Goal: Task Accomplishment & Management: Manage account settings

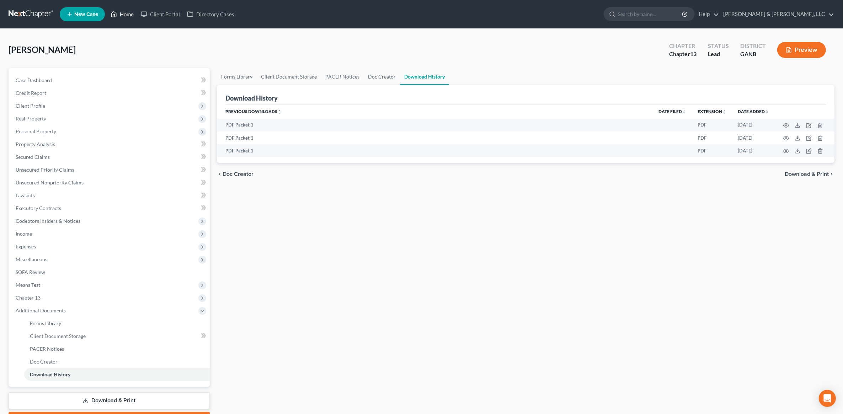
click at [125, 14] on link "Home" at bounding box center [122, 14] width 30 height 13
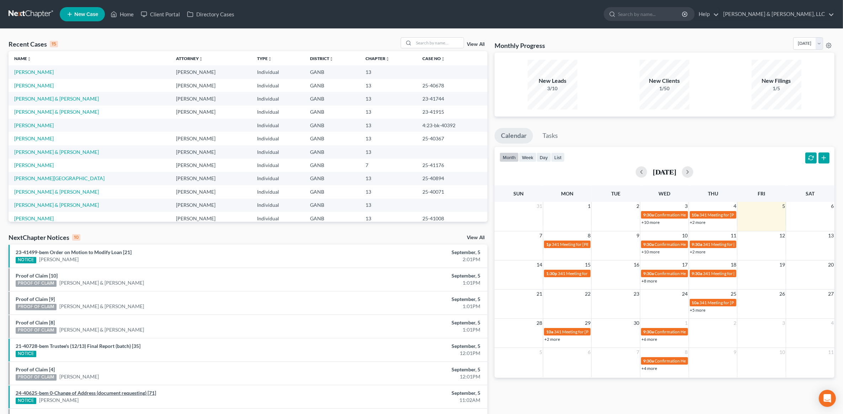
click at [61, 393] on link "24-40625-bem 0-Change of Address (document requesting) [71]" at bounding box center [86, 393] width 140 height 6
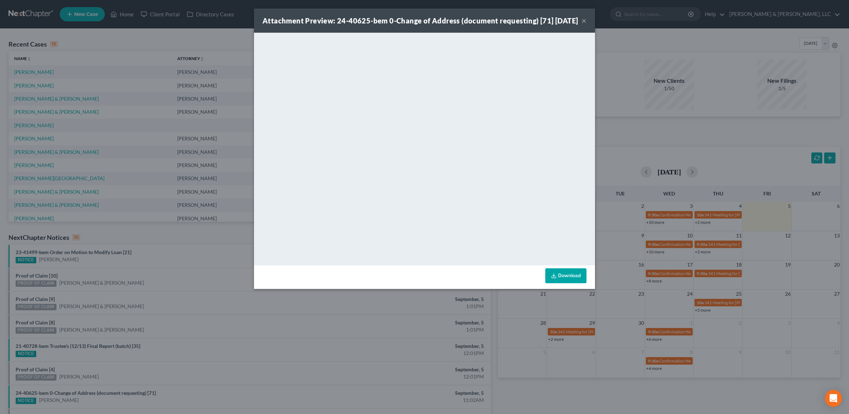
click at [584, 25] on button "×" at bounding box center [584, 20] width 5 height 9
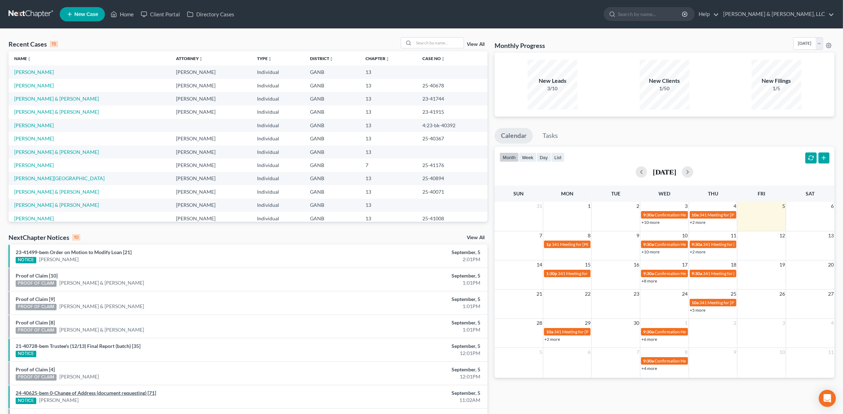
click at [131, 390] on link "24-40625-bem 0-Change of Address (document requesting) [71]" at bounding box center [86, 393] width 140 height 6
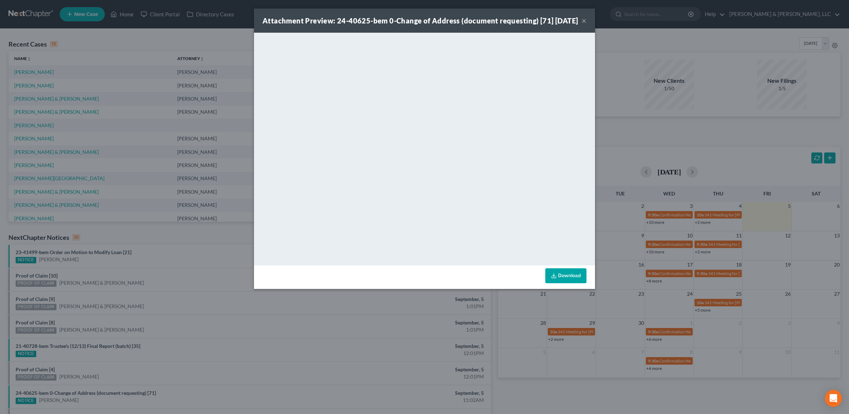
click at [582, 25] on button "×" at bounding box center [584, 20] width 5 height 9
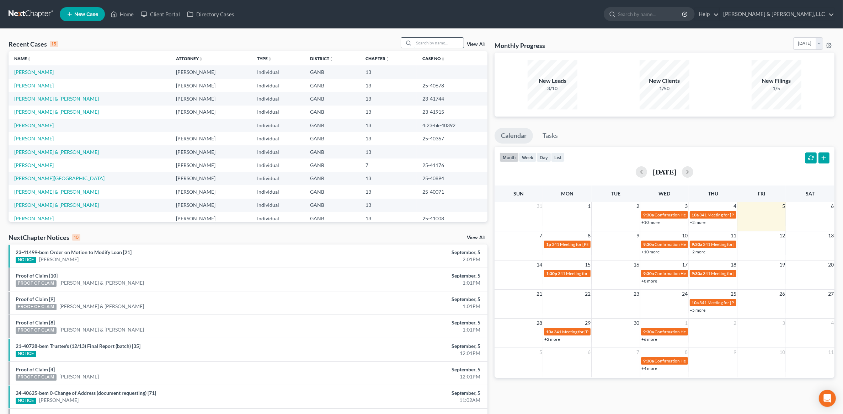
click at [425, 45] on input "search" at bounding box center [439, 43] width 50 height 10
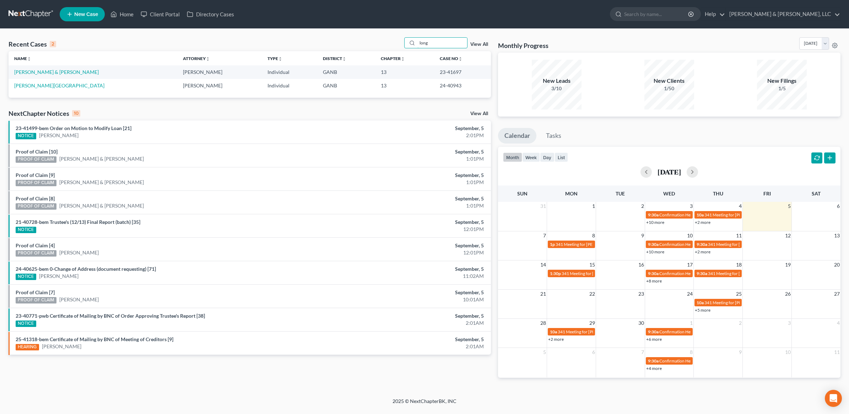
type input "long"
click at [27, 75] on td "[PERSON_NAME] & [PERSON_NAME]" at bounding box center [93, 71] width 169 height 13
click at [28, 73] on link "[PERSON_NAME] & [PERSON_NAME]" at bounding box center [56, 72] width 85 height 6
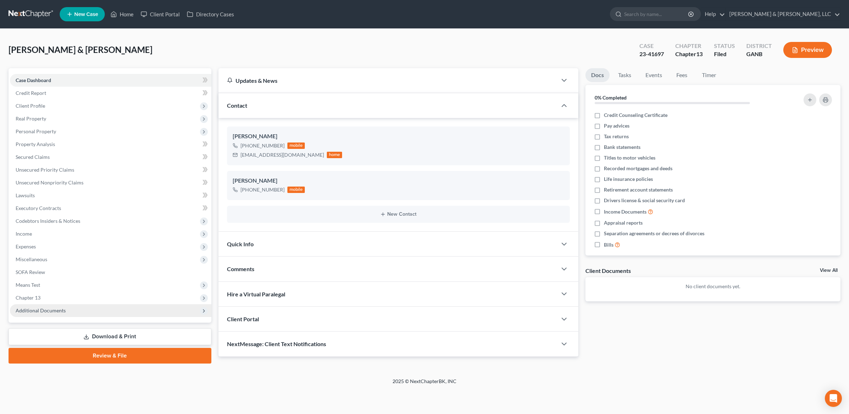
click at [66, 311] on span "Additional Documents" at bounding box center [110, 310] width 201 height 13
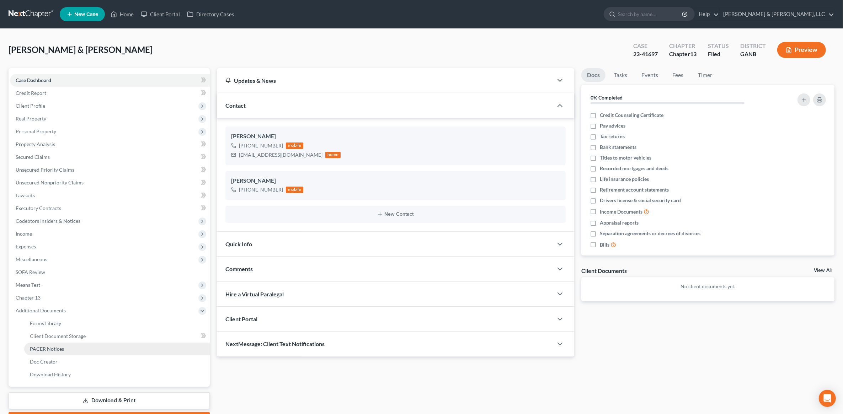
click at [54, 349] on span "PACER Notices" at bounding box center [47, 349] width 34 height 6
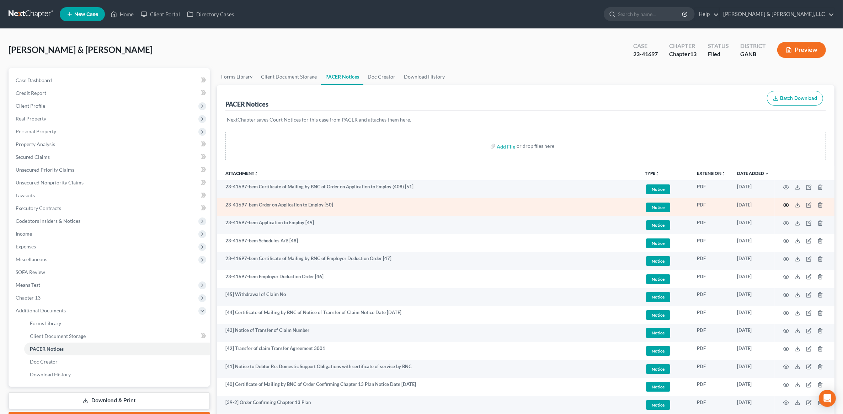
click at [784, 204] on icon "button" at bounding box center [785, 205] width 5 height 4
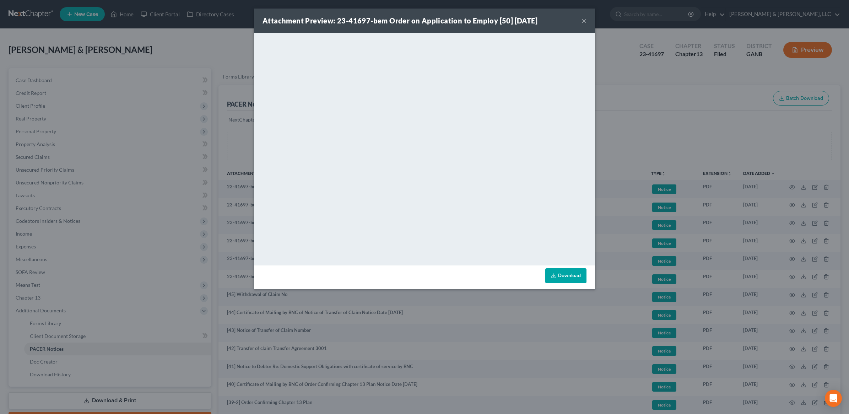
click at [585, 20] on button "×" at bounding box center [584, 20] width 5 height 9
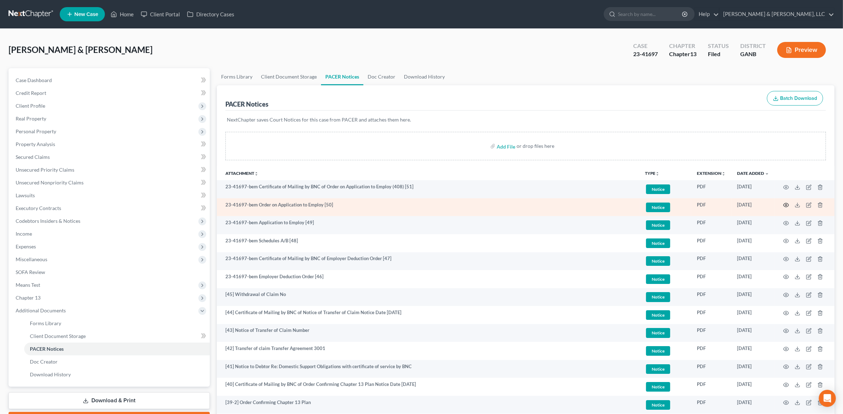
click at [785, 207] on icon "button" at bounding box center [786, 205] width 6 height 6
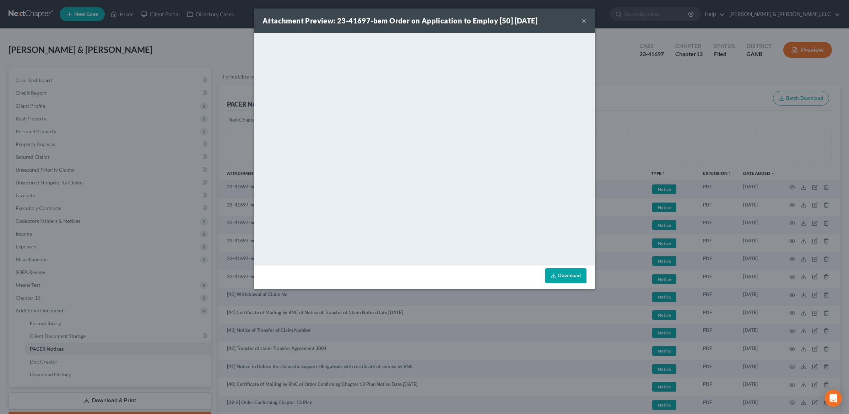
click at [581, 18] on div "Attachment Preview: 23-41697-bem Order on Application to Employ [50] [DATE] ×" at bounding box center [424, 21] width 341 height 24
click at [585, 22] on button "×" at bounding box center [584, 20] width 5 height 9
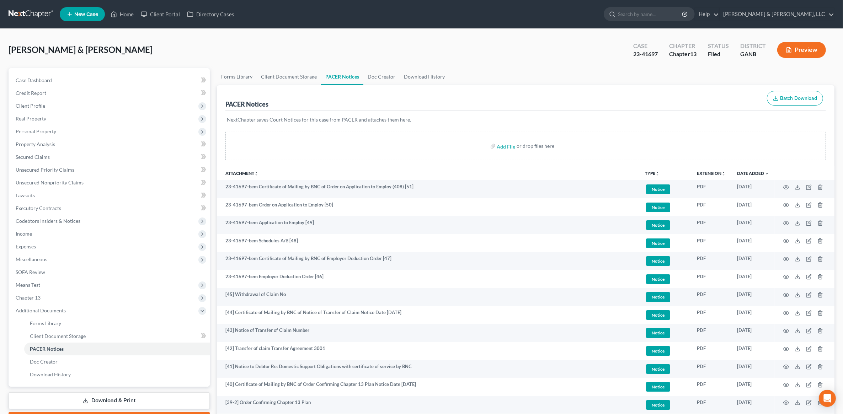
click at [723, 117] on p "NextChapter saves Court Notices for this case from PACER and attaches them here." at bounding box center [525, 119] width 597 height 7
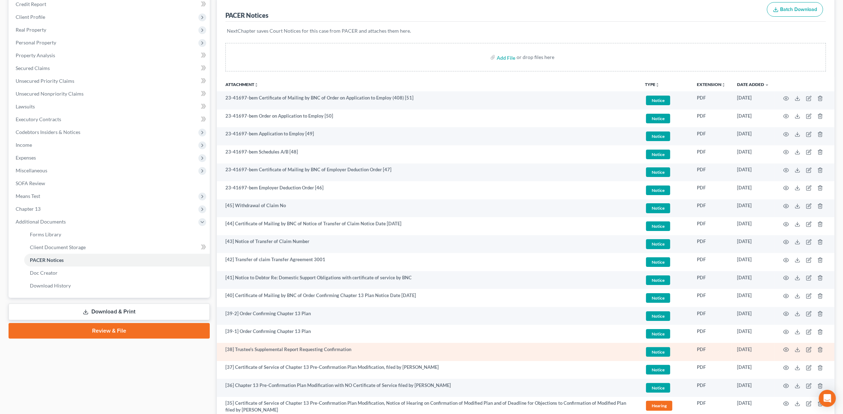
scroll to position [133, 0]
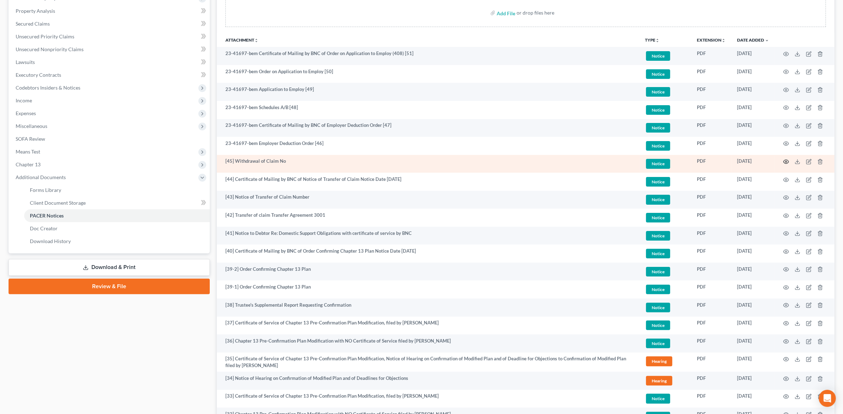
click at [785, 161] on icon "button" at bounding box center [786, 162] width 6 height 6
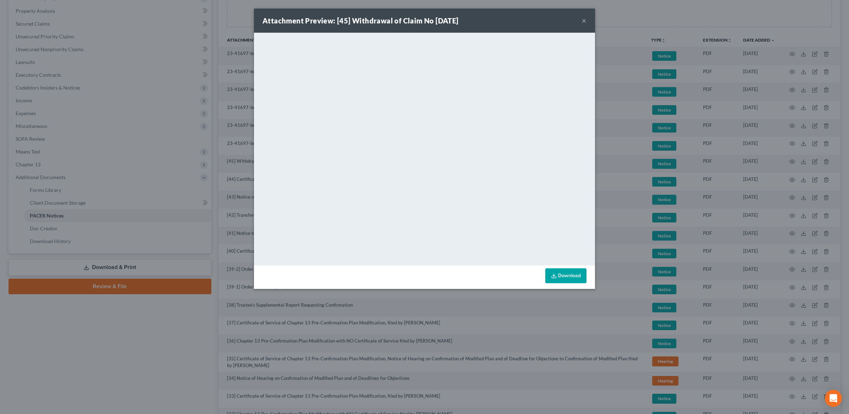
click at [585, 22] on button "×" at bounding box center [584, 20] width 5 height 9
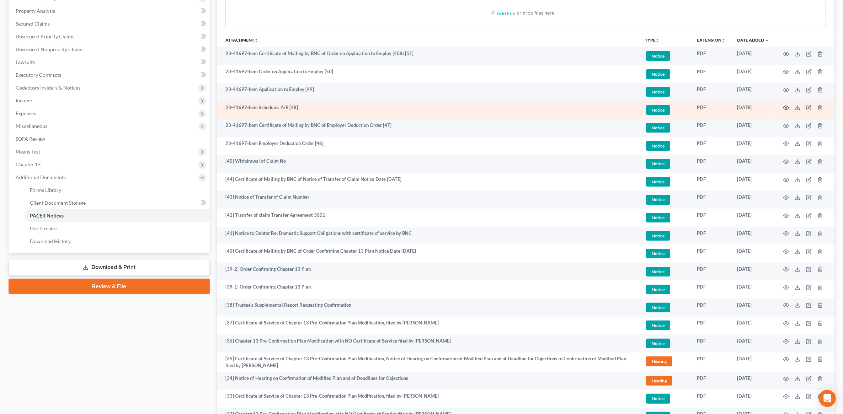
click at [784, 107] on icon "button" at bounding box center [785, 108] width 5 height 4
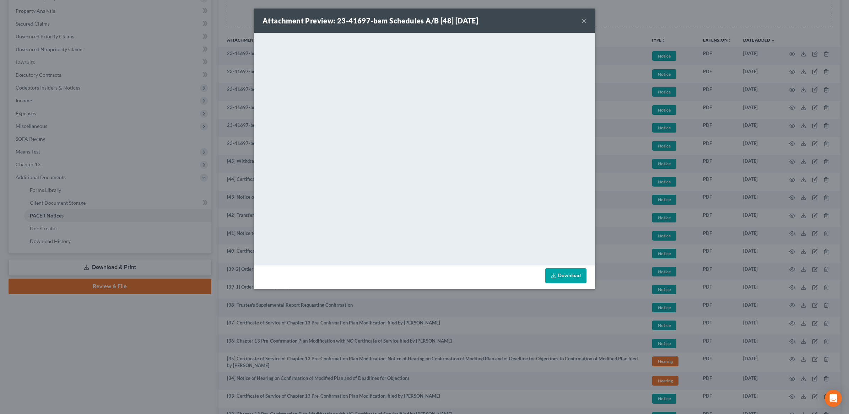
click at [584, 22] on button "×" at bounding box center [584, 20] width 5 height 9
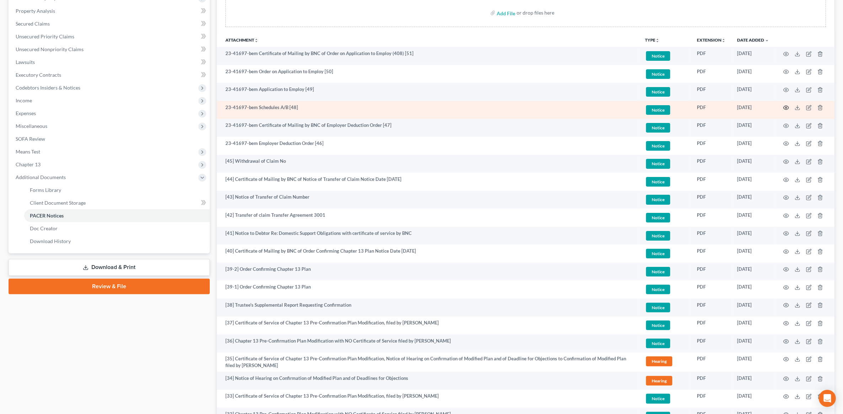
click at [786, 106] on icon "button" at bounding box center [786, 108] width 6 height 6
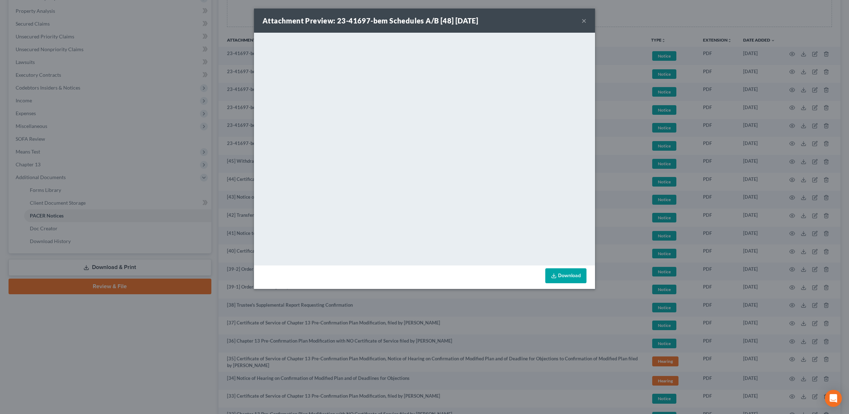
click at [583, 21] on button "×" at bounding box center [584, 20] width 5 height 9
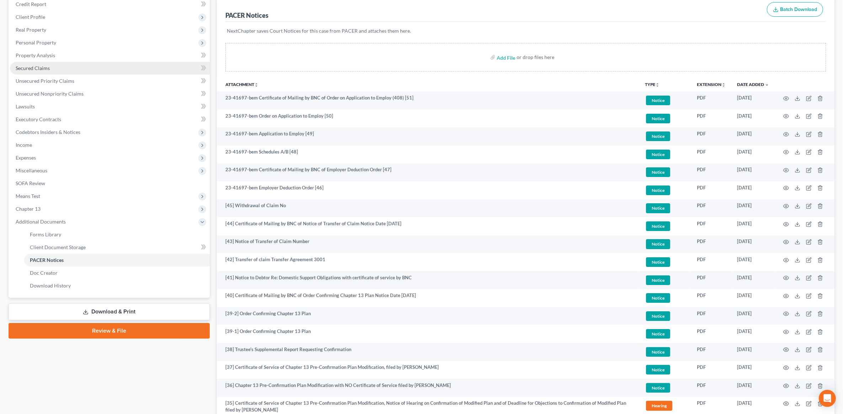
scroll to position [44, 0]
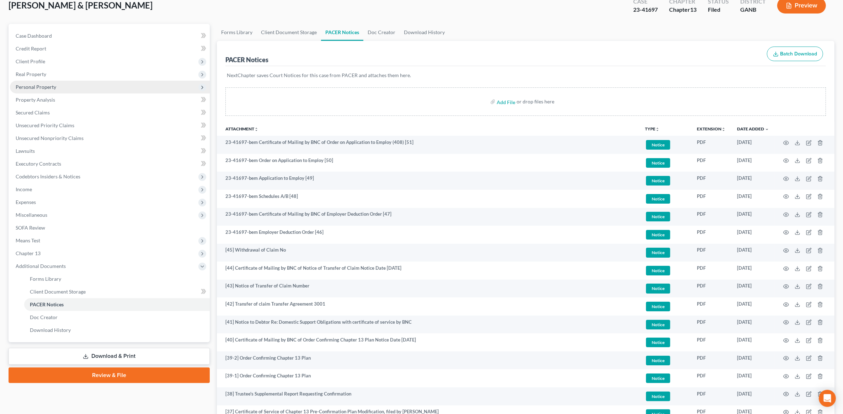
click at [53, 84] on span "Personal Property" at bounding box center [36, 87] width 41 height 6
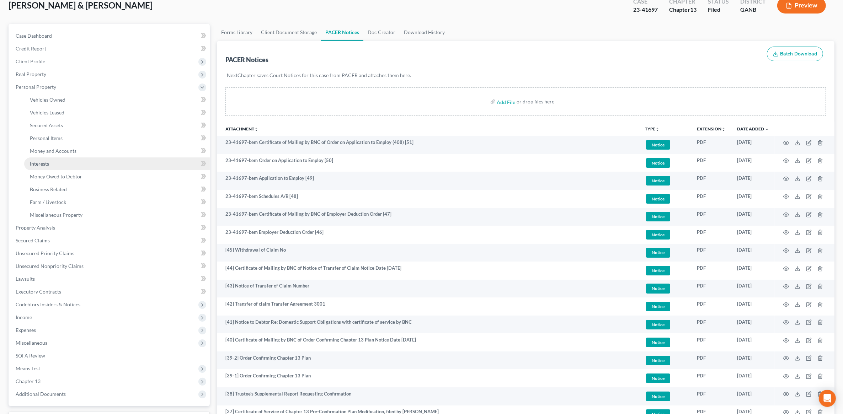
click at [69, 160] on link "Interests" at bounding box center [116, 163] width 185 height 13
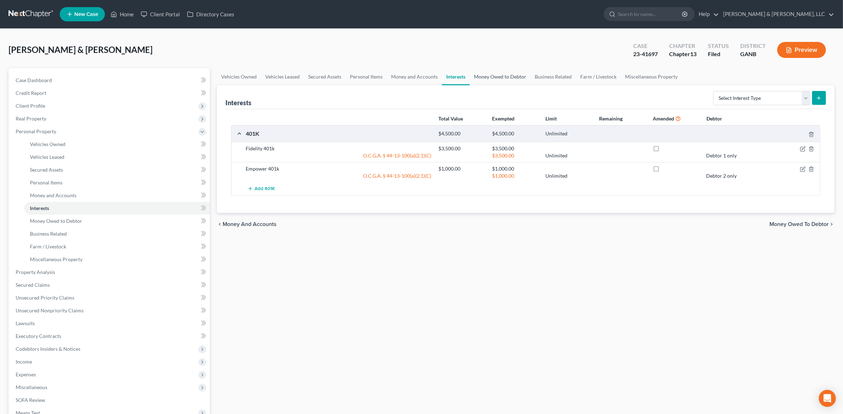
click at [493, 79] on link "Money Owed to Debtor" at bounding box center [499, 76] width 61 height 17
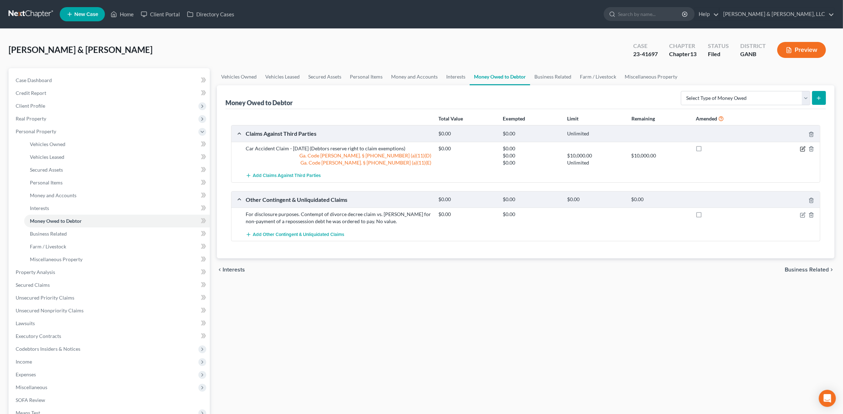
click at [800, 148] on icon "button" at bounding box center [802, 149] width 4 height 4
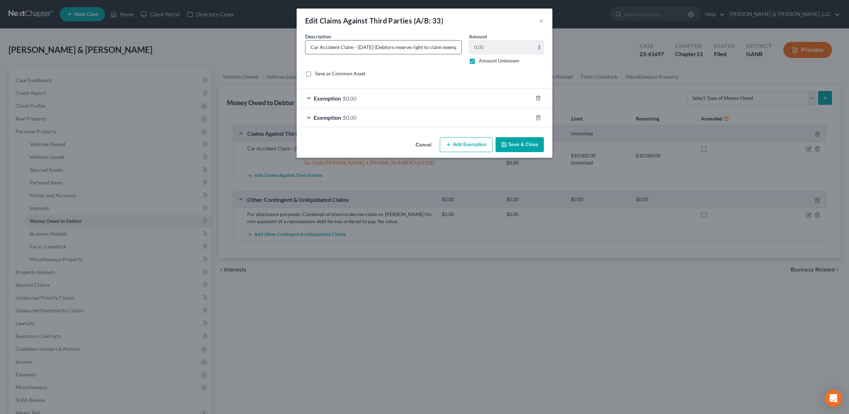
scroll to position [0, 17]
drag, startPoint x: 381, startPoint y: 48, endPoint x: 456, endPoint y: 49, distance: 74.3
click at [456, 49] on input "Car Accident Claim - [DATE] (Debtors reserve right to claim exemptions)" at bounding box center [384, 48] width 156 height 14
type input "Car Accident Claim - [DATE] (Net Proceeds)"
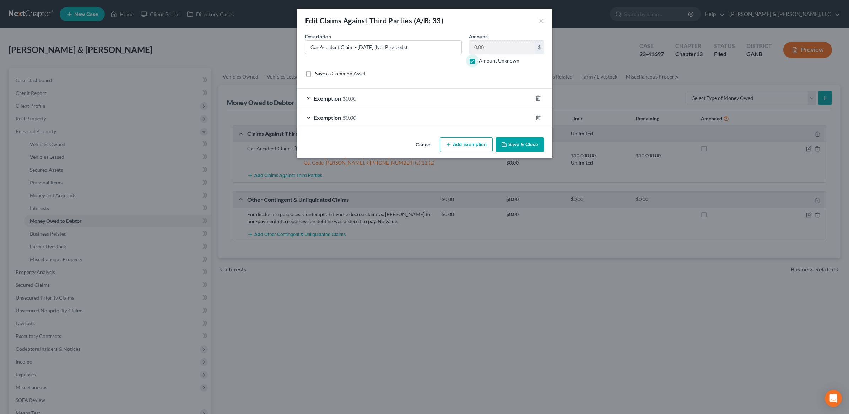
click at [479, 64] on label "Amount Unknown" at bounding box center [499, 60] width 41 height 7
click at [482, 62] on input "Amount Unknown" at bounding box center [484, 59] width 5 height 5
checkbox input "false"
click at [487, 54] on div "0.00 $ Amount Unknown" at bounding box center [506, 52] width 75 height 24
click at [487, 47] on input "0.00" at bounding box center [502, 48] width 66 height 14
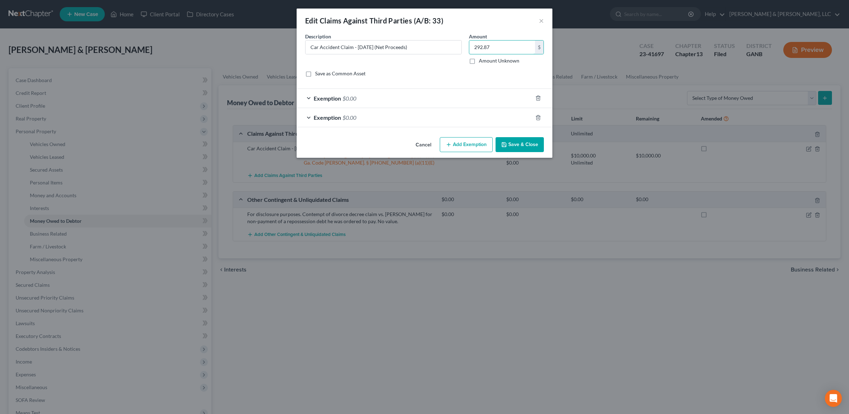
type input "292.87"
click at [327, 95] on span "Exemption" at bounding box center [327, 98] width 27 height 7
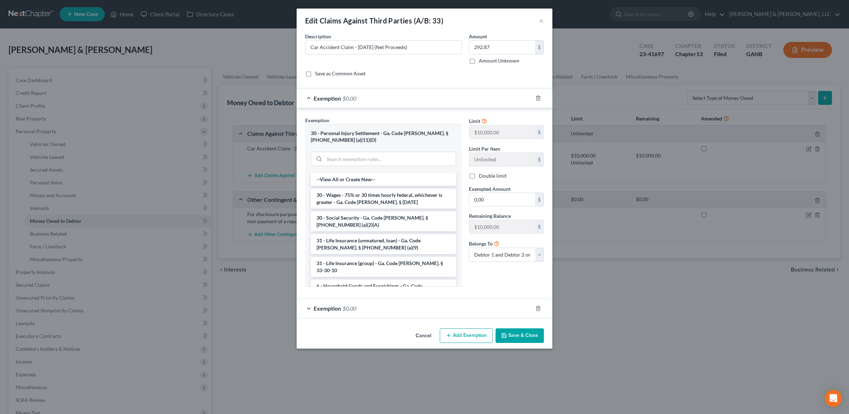
click at [359, 311] on div "Exemption $0.00" at bounding box center [415, 308] width 236 height 19
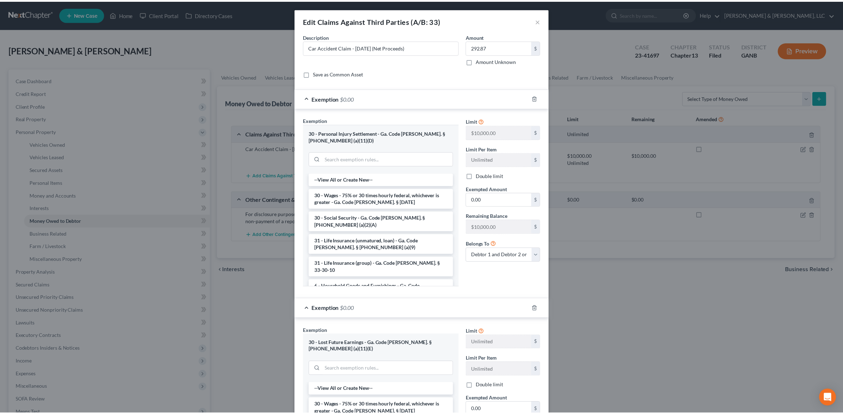
scroll to position [89, 0]
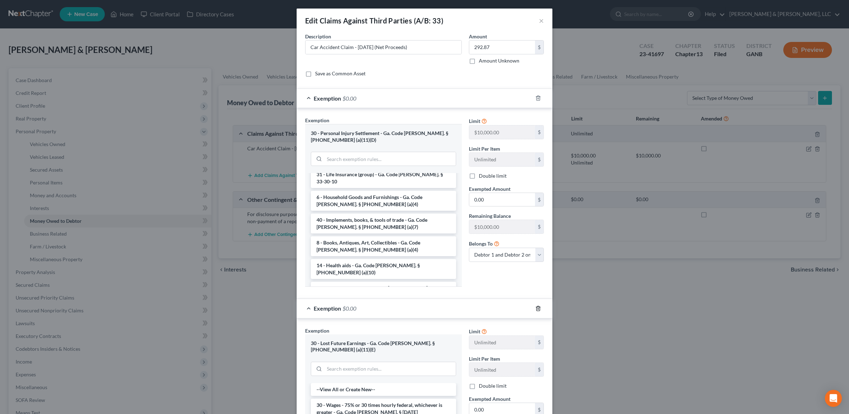
click at [536, 307] on polyline "button" at bounding box center [538, 307] width 4 height 0
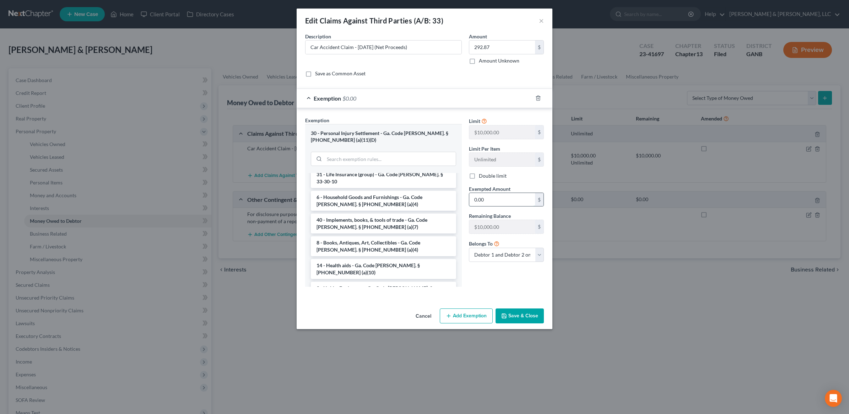
click at [495, 198] on input "0.00" at bounding box center [502, 200] width 66 height 14
type input "292.87"
click at [520, 317] on button "Save & Close" at bounding box center [520, 315] width 48 height 15
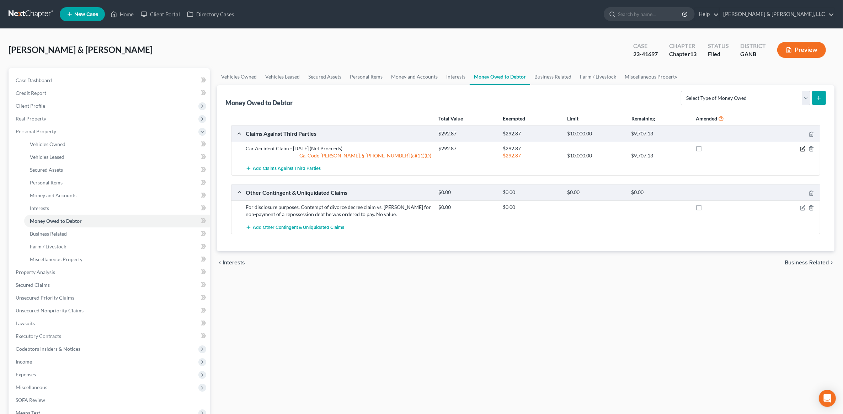
click at [800, 149] on icon "button" at bounding box center [802, 149] width 4 height 4
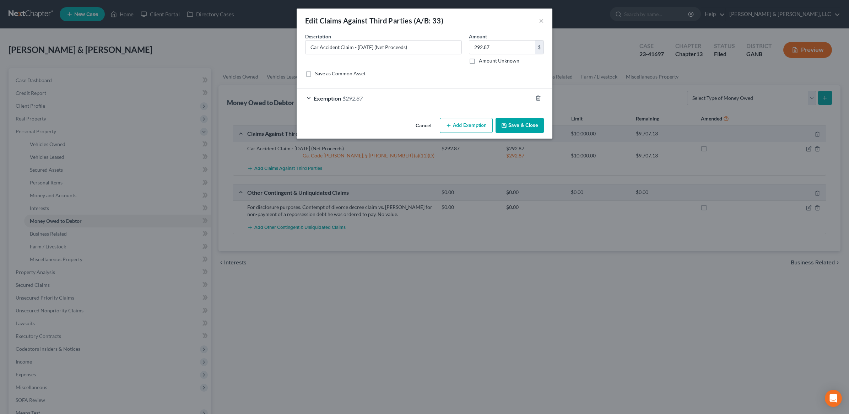
click at [443, 97] on div "Exemption $292.87" at bounding box center [415, 98] width 236 height 19
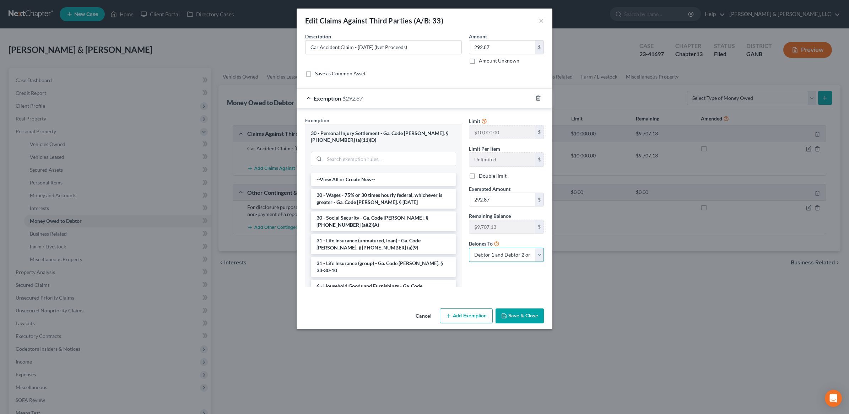
click at [514, 258] on select "Debtor 1 only Debtor 2 only Debtor 1 and Debtor 2 only" at bounding box center [506, 255] width 75 height 14
select select "1"
click at [469, 249] on select "Debtor 1 only Debtor 2 only Debtor 1 and Debtor 2 only" at bounding box center [506, 255] width 75 height 14
click at [528, 317] on button "Save & Close" at bounding box center [520, 315] width 48 height 15
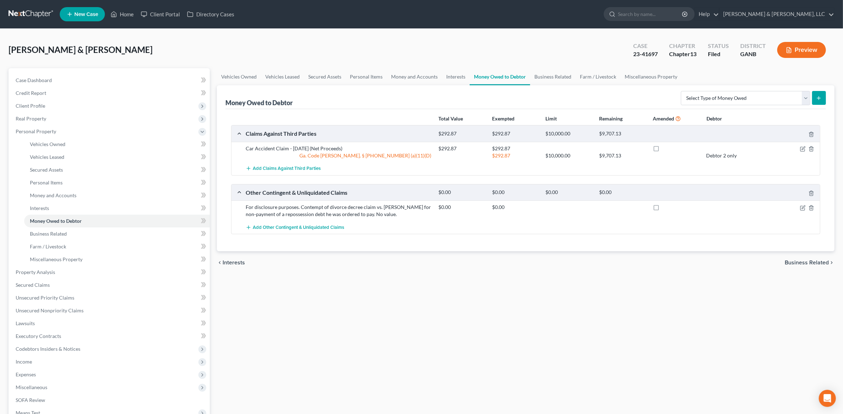
scroll to position [104, 0]
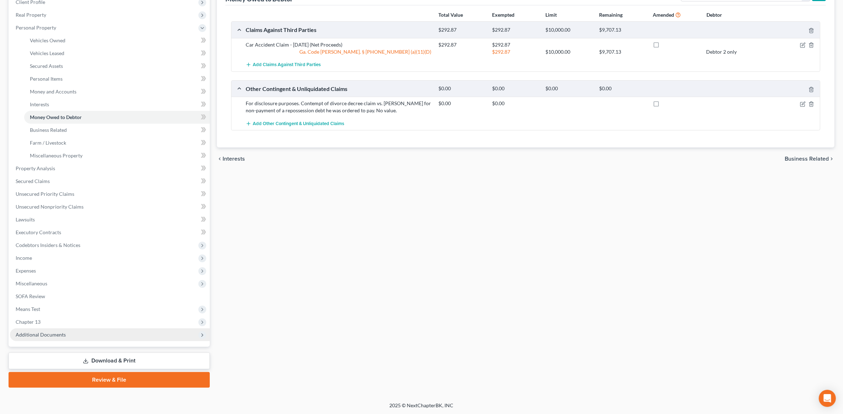
click at [68, 332] on span "Additional Documents" at bounding box center [110, 334] width 200 height 13
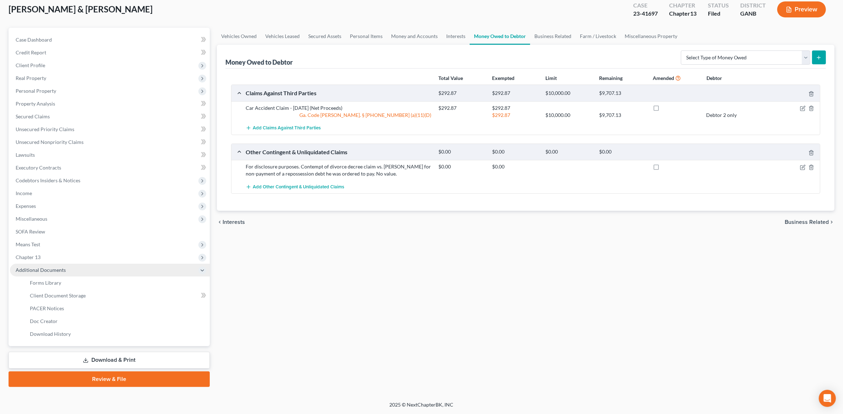
scroll to position [40, 0]
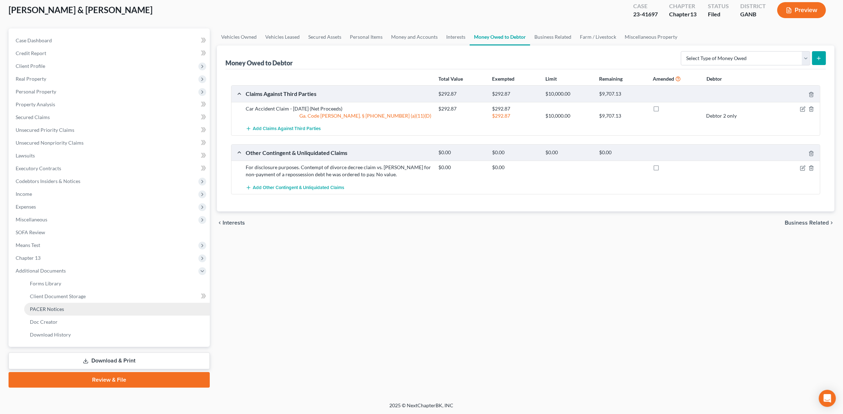
click at [69, 311] on link "PACER Notices" at bounding box center [116, 309] width 185 height 13
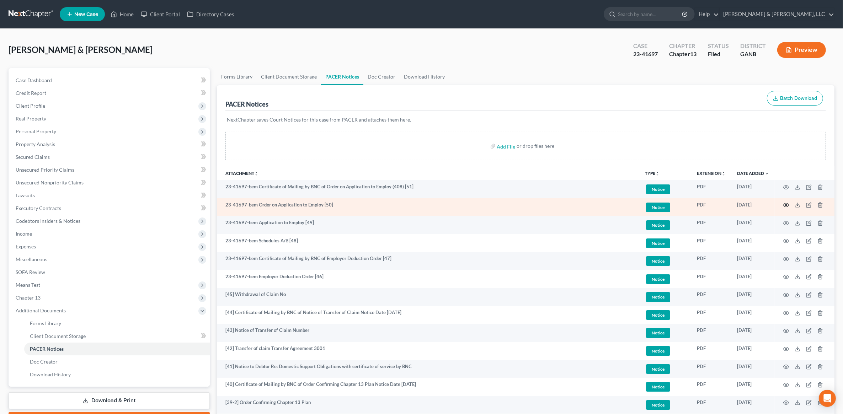
click at [785, 207] on icon "button" at bounding box center [786, 205] width 6 height 6
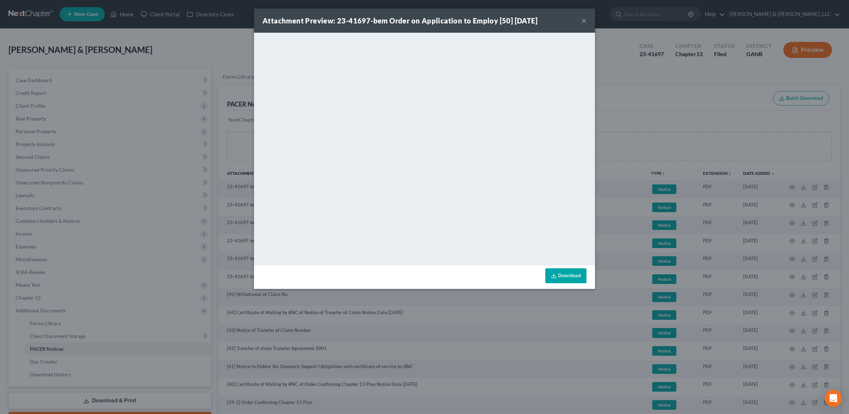
click at [583, 18] on button "×" at bounding box center [584, 20] width 5 height 9
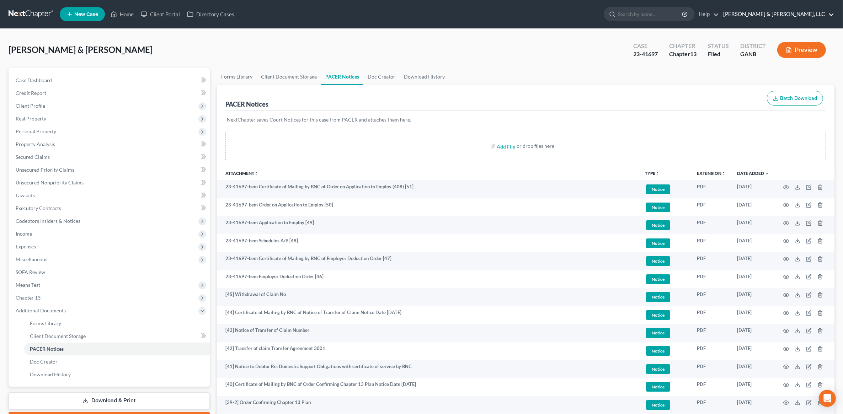
click at [818, 17] on link "[PERSON_NAME] & [PERSON_NAME], LLC" at bounding box center [776, 14] width 114 height 13
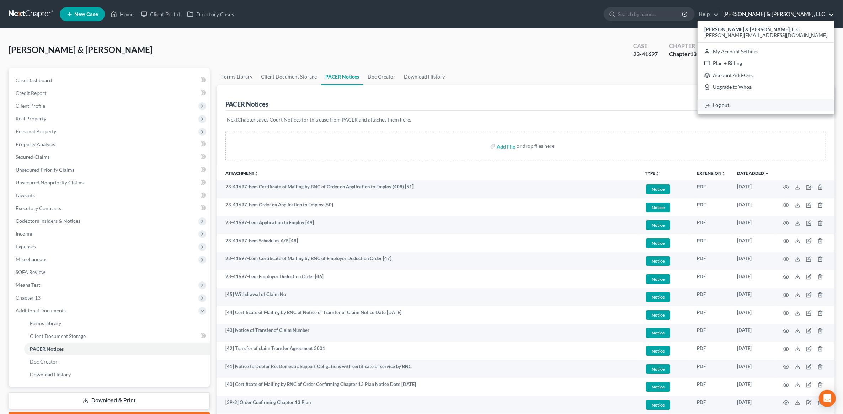
click at [784, 102] on link "Log out" at bounding box center [765, 105] width 136 height 12
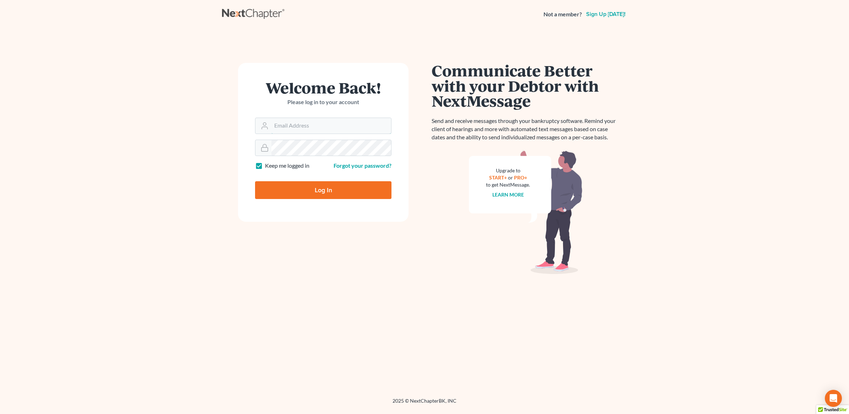
type input "[PERSON_NAME][EMAIL_ADDRESS][DOMAIN_NAME]"
